Goal: Find specific page/section: Find specific page/section

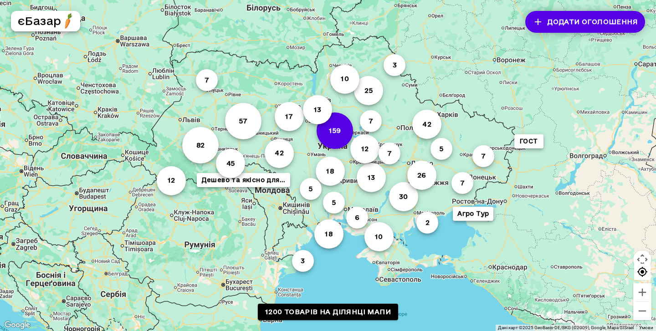
click at [337, 137] on button "159" at bounding box center [335, 130] width 36 height 36
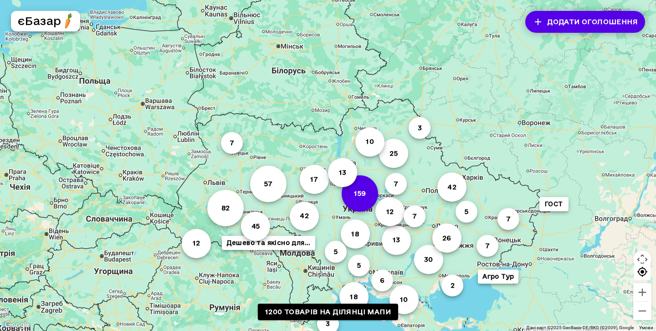
click at [362, 194] on button "159" at bounding box center [360, 193] width 36 height 36
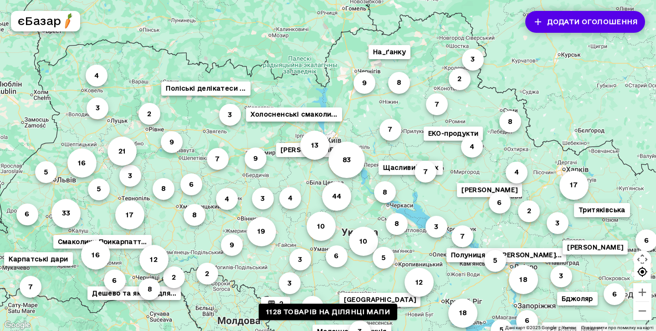
click at [340, 163] on button "83" at bounding box center [346, 160] width 36 height 36
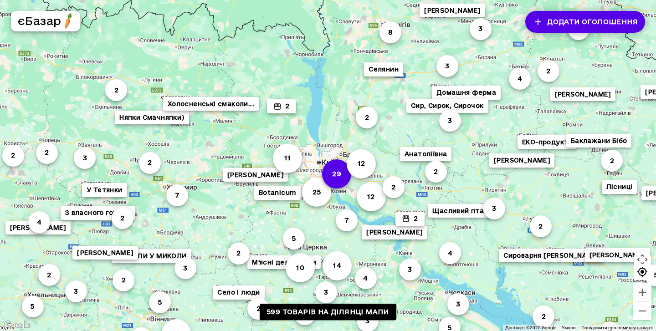
click at [347, 179] on button "29" at bounding box center [336, 173] width 29 height 29
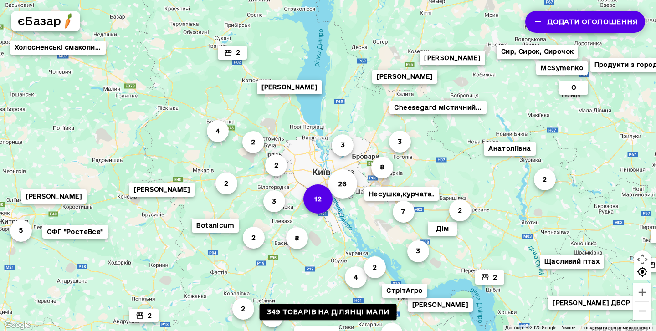
click at [318, 198] on button "12" at bounding box center [317, 198] width 29 height 29
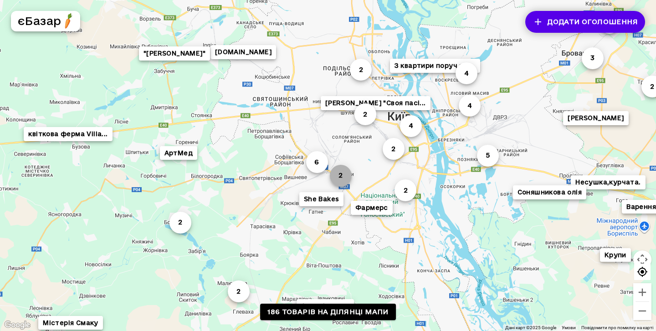
click at [342, 184] on button "2" at bounding box center [341, 175] width 22 height 22
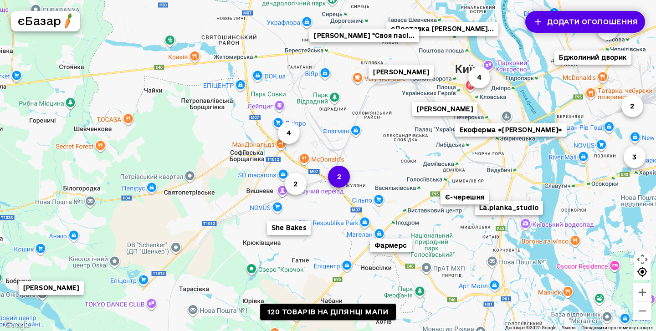
click at [342, 180] on button "2" at bounding box center [339, 177] width 22 height 22
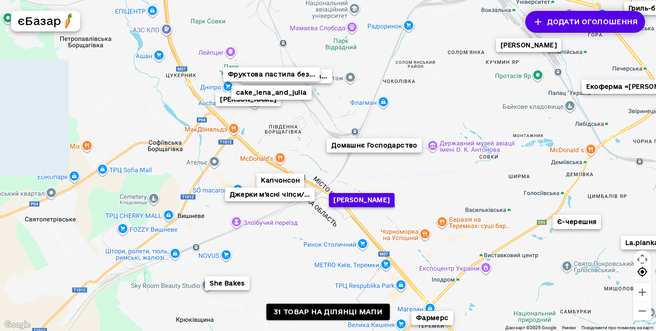
click at [368, 202] on button "[PERSON_NAME]" at bounding box center [361, 200] width 65 height 14
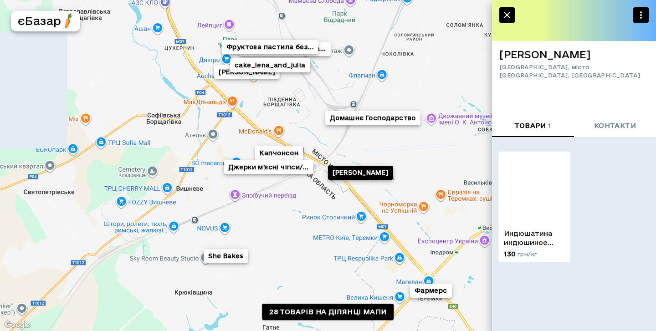
click at [504, 14] on icon "button" at bounding box center [506, 15] width 11 height 11
